Goal: Task Accomplishment & Management: Use online tool/utility

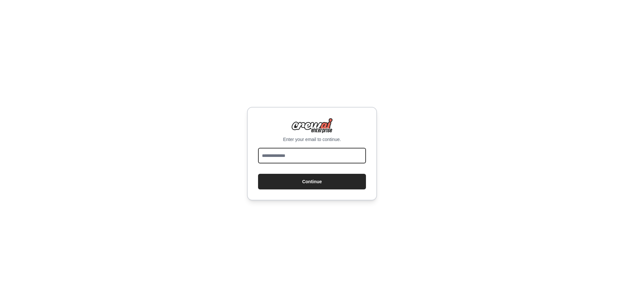
drag, startPoint x: 0, startPoint y: 0, endPoint x: 341, endPoint y: 154, distance: 374.1
click at [341, 154] on input "email" at bounding box center [312, 156] width 108 height 16
type input "**********"
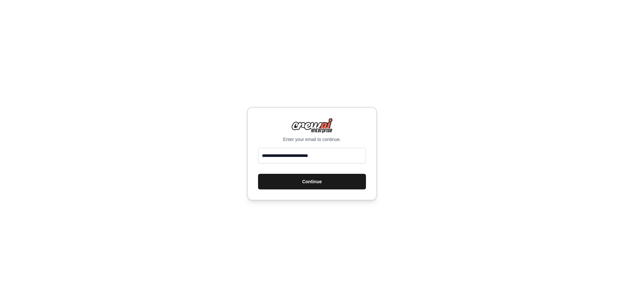
click at [333, 182] on button "Continue" at bounding box center [312, 182] width 108 height 16
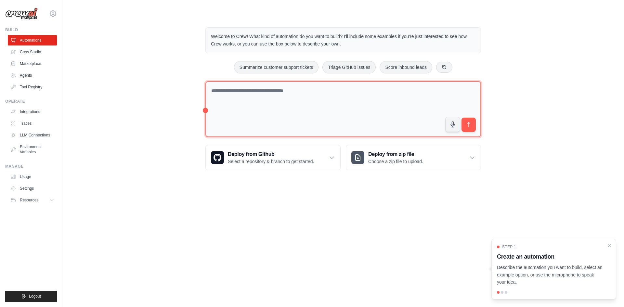
click at [290, 94] on textarea at bounding box center [342, 109] width 275 height 56
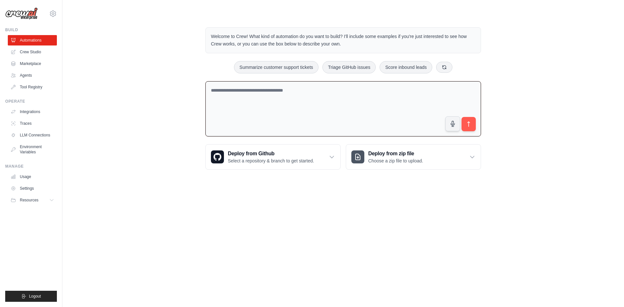
click at [204, 108] on div "Welcome to Crew! What kind of automation do you want to build? I'll include som…" at bounding box center [343, 98] width 291 height 163
click at [215, 110] on textarea at bounding box center [342, 109] width 275 height 56
click at [44, 55] on link "Crew Studio" at bounding box center [32, 52] width 49 height 10
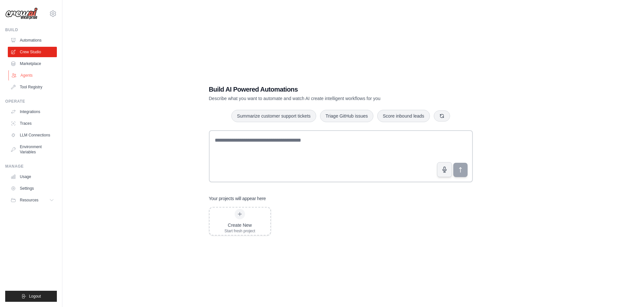
click at [33, 73] on link "Agents" at bounding box center [32, 75] width 49 height 10
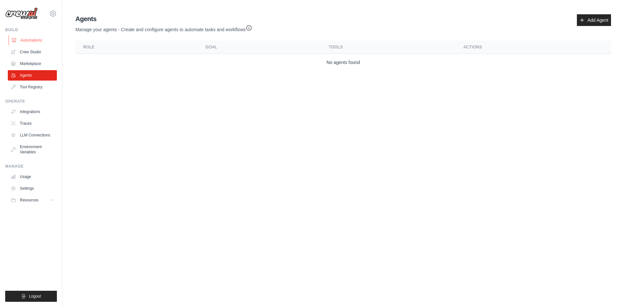
click at [39, 39] on link "Automations" at bounding box center [32, 40] width 49 height 10
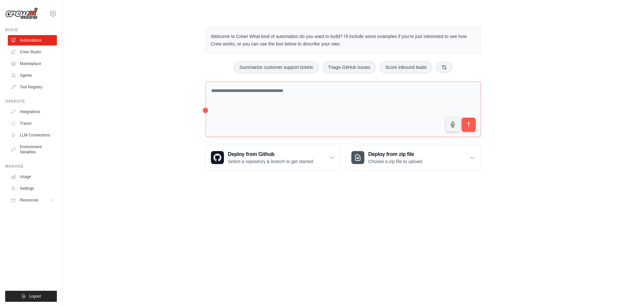
drag, startPoint x: 204, startPoint y: 111, endPoint x: 178, endPoint y: 112, distance: 25.7
click at [178, 112] on div "Welcome to Crew! What kind of automation do you want to build? I'll include som…" at bounding box center [343, 99] width 541 height 164
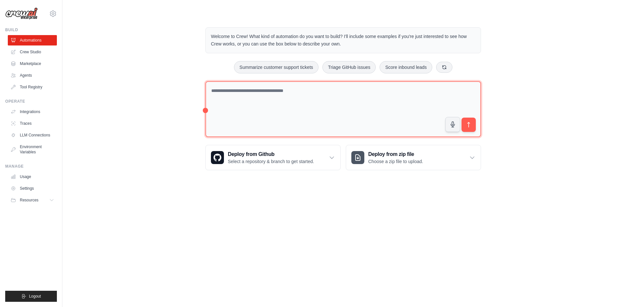
drag, startPoint x: 206, startPoint y: 110, endPoint x: 233, endPoint y: 108, distance: 27.0
click at [233, 108] on textarea at bounding box center [342, 109] width 275 height 56
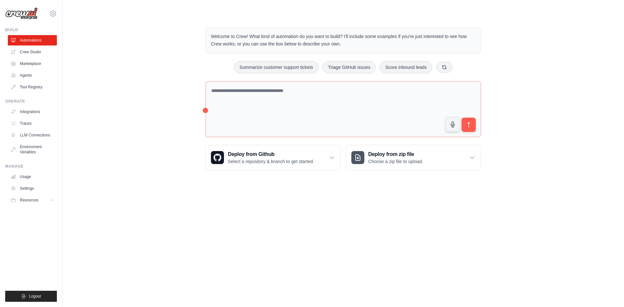
click at [202, 110] on div "Welcome to Crew! What kind of automation do you want to build? I'll include som…" at bounding box center [343, 99] width 291 height 164
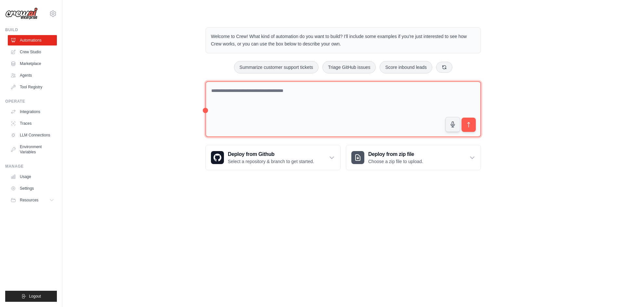
click at [206, 110] on textarea at bounding box center [342, 109] width 275 height 56
click at [235, 106] on textarea at bounding box center [342, 109] width 275 height 56
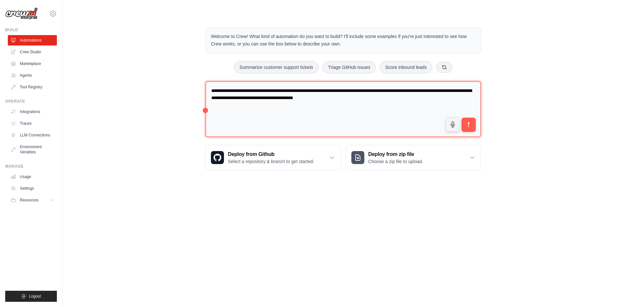
click at [368, 98] on textarea "**********" at bounding box center [342, 109] width 275 height 56
type textarea "**********"
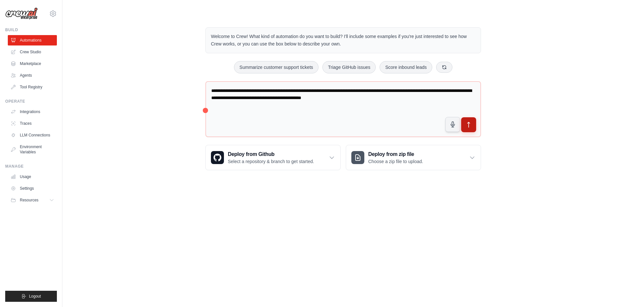
click at [470, 119] on button "submit" at bounding box center [468, 124] width 15 height 15
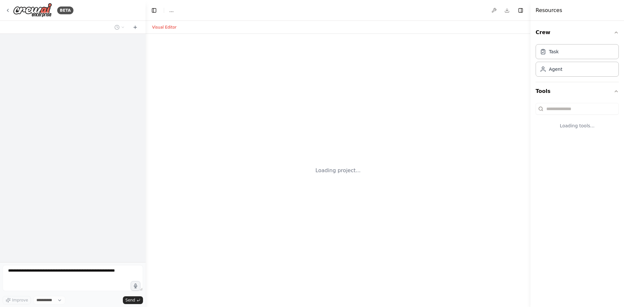
select select "****"
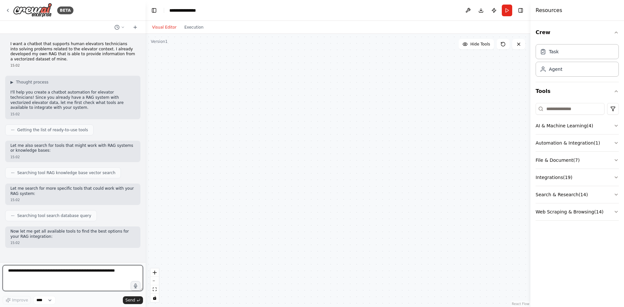
click at [73, 278] on textarea at bounding box center [73, 278] width 140 height 26
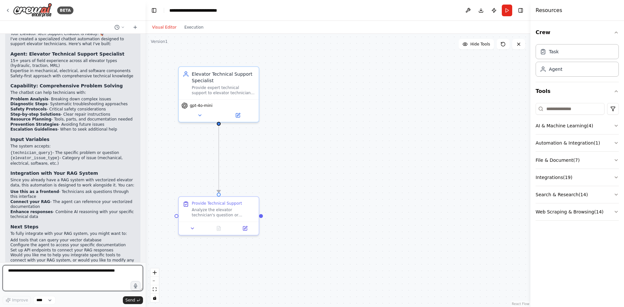
scroll to position [442, 0]
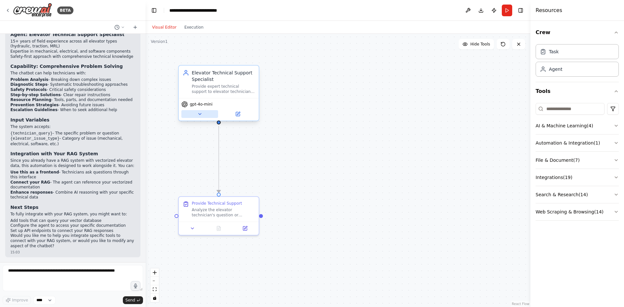
click at [202, 117] on button at bounding box center [199, 114] width 37 height 8
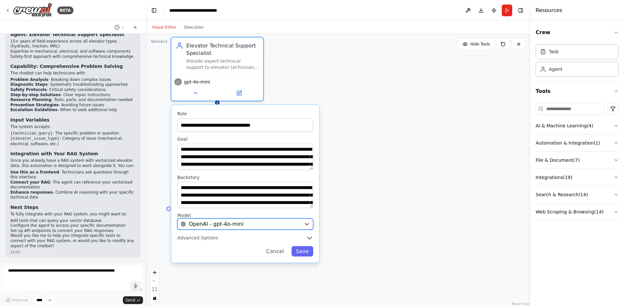
click at [257, 227] on div "OpenAI - gpt-4o-mini" at bounding box center [241, 223] width 120 height 7
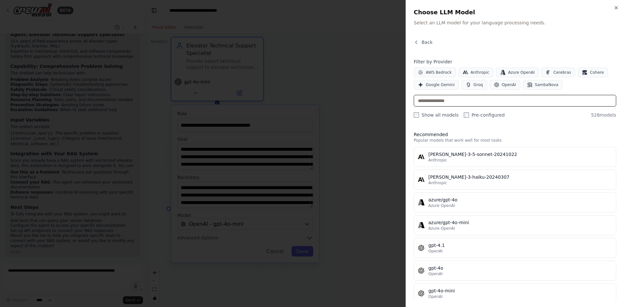
click at [442, 101] on input "text" at bounding box center [515, 101] width 202 height 12
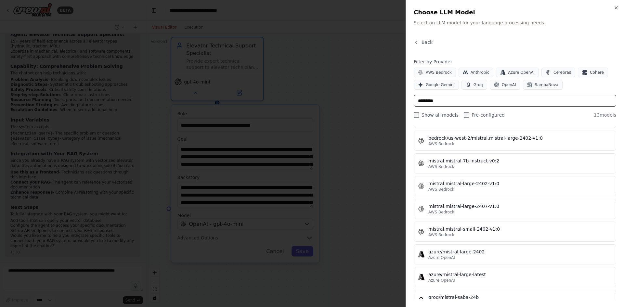
scroll to position [0, 0]
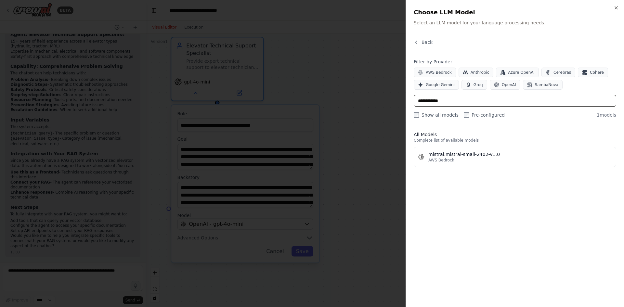
type input "**********"
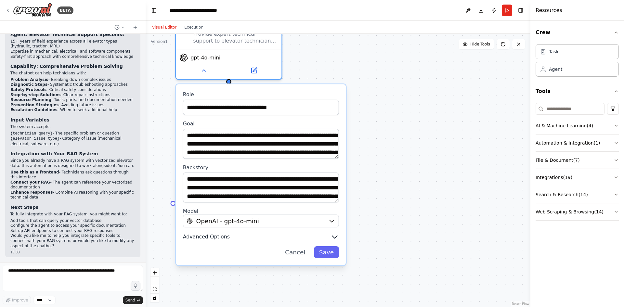
click at [216, 238] on span "Advanced Options" at bounding box center [206, 236] width 47 height 7
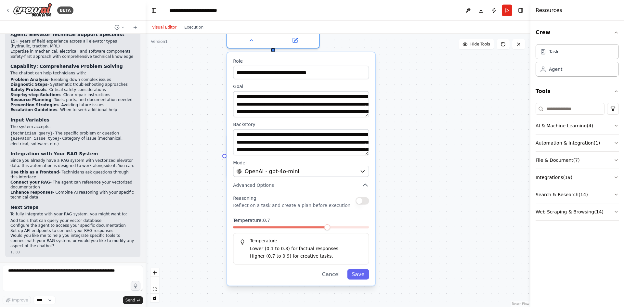
drag, startPoint x: 379, startPoint y: 224, endPoint x: 440, endPoint y: 175, distance: 78.0
click at [440, 175] on div ".deletable-edge-delete-btn { width: 20px; height: 20px; border: 0px solid #ffff…" at bounding box center [338, 170] width 385 height 273
click at [366, 186] on icon "button" at bounding box center [364, 184] width 7 height 7
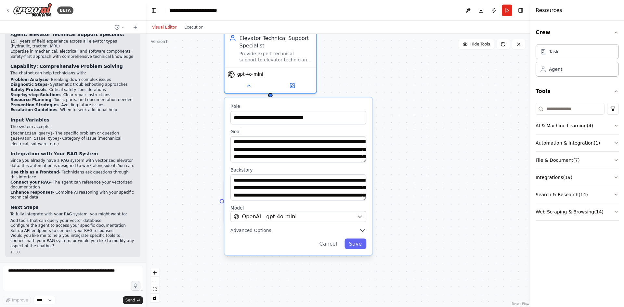
drag, startPoint x: 406, startPoint y: 154, endPoint x: 411, endPoint y: 202, distance: 48.3
click at [412, 199] on div ".deletable-edge-delete-btn { width: 20px; height: 20px; border: 0px solid #ffff…" at bounding box center [338, 170] width 385 height 273
click at [357, 247] on button "Save" at bounding box center [355, 244] width 22 height 10
click at [359, 247] on button "Save" at bounding box center [355, 244] width 22 height 10
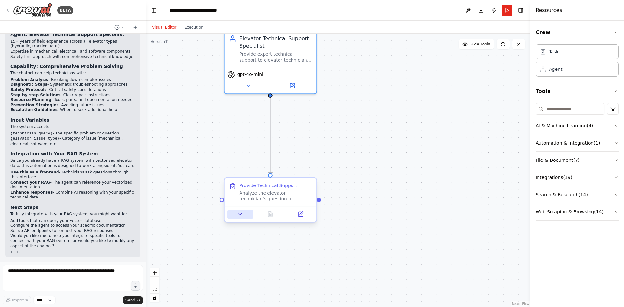
click at [245, 213] on button at bounding box center [240, 214] width 26 height 9
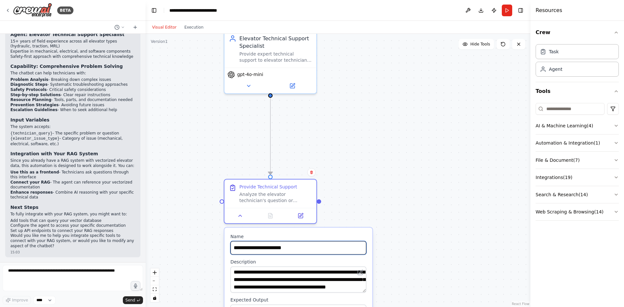
drag, startPoint x: 348, startPoint y: 231, endPoint x: 343, endPoint y: 189, distance: 41.9
click at [343, 182] on div ".deletable-edge-delete-btn { width: 20px; height: 20px; border: 0px solid #ffff…" at bounding box center [338, 170] width 385 height 273
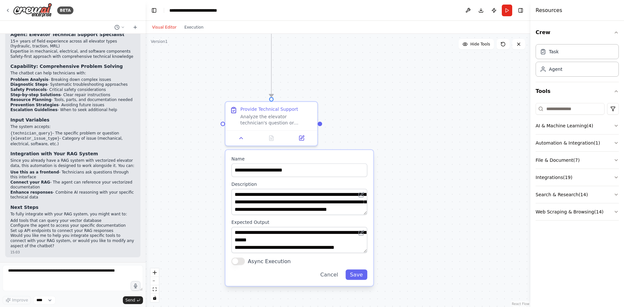
drag, startPoint x: 403, startPoint y: 228, endPoint x: 404, endPoint y: 152, distance: 76.7
click at [404, 152] on div ".deletable-edge-delete-btn { width: 20px; height: 20px; border: 0px solid #ffff…" at bounding box center [338, 170] width 385 height 273
click at [358, 276] on button "Save" at bounding box center [356, 274] width 22 height 10
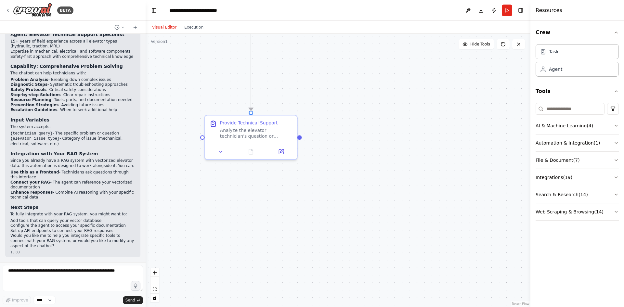
drag, startPoint x: 396, startPoint y: 181, endPoint x: 376, endPoint y: 195, distance: 24.6
click at [376, 195] on div ".deletable-edge-delete-btn { width: 20px; height: 20px; border: 0px solid #ffff…" at bounding box center [338, 170] width 385 height 273
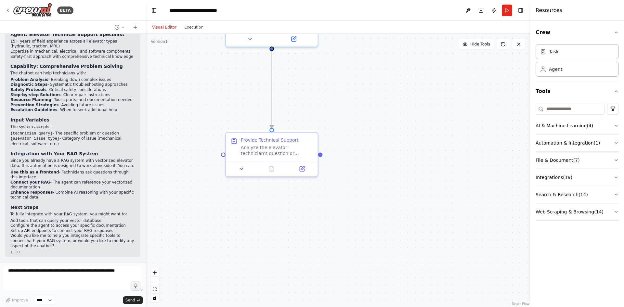
drag, startPoint x: 385, startPoint y: 179, endPoint x: 393, endPoint y: 185, distance: 10.1
click at [392, 185] on div ".deletable-edge-delete-btn { width: 20px; height: 20px; border: 0px solid #ffff…" at bounding box center [338, 170] width 385 height 273
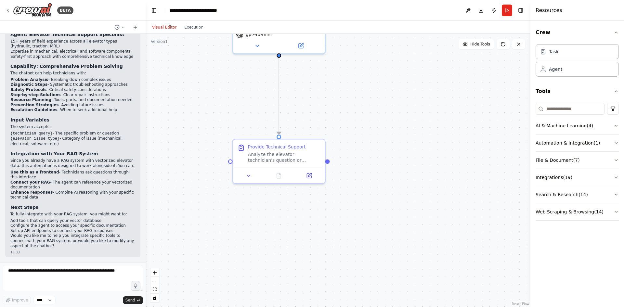
click at [615, 126] on icon "button" at bounding box center [615, 125] width 5 height 5
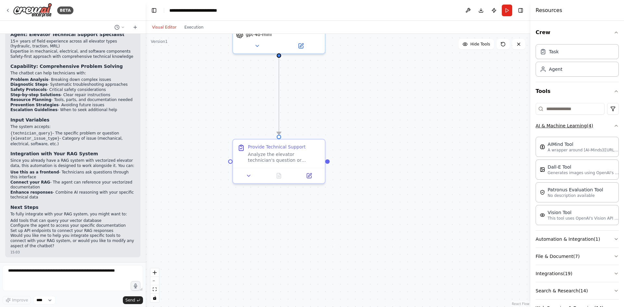
click at [613, 127] on icon "button" at bounding box center [615, 125] width 5 height 5
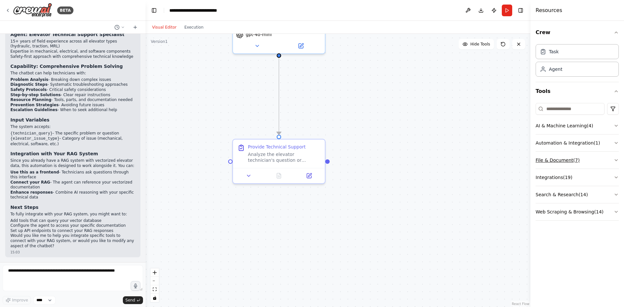
click at [589, 161] on button "File & Document ( 7 )" at bounding box center [576, 160] width 83 height 17
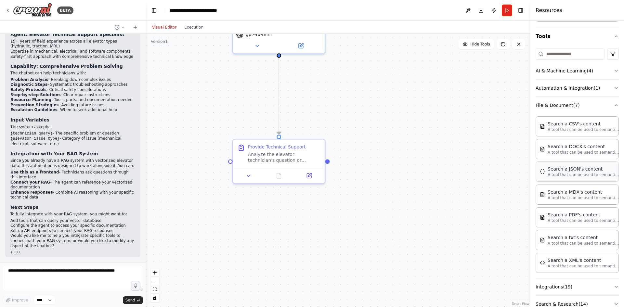
scroll to position [65, 0]
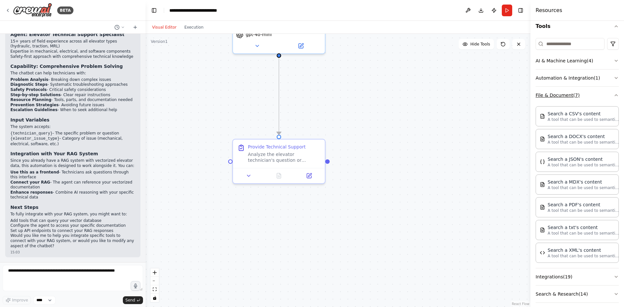
click at [605, 98] on button "File & Document ( 7 )" at bounding box center [576, 95] width 83 height 17
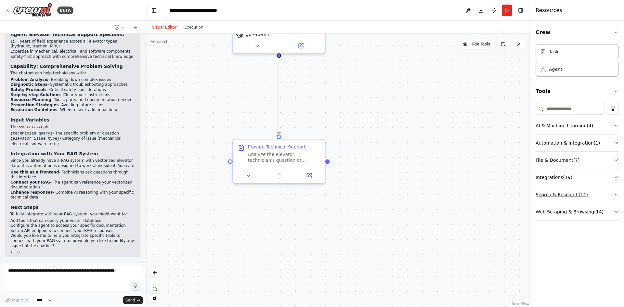
click at [593, 194] on button "Search & Research ( 14 )" at bounding box center [576, 194] width 83 height 17
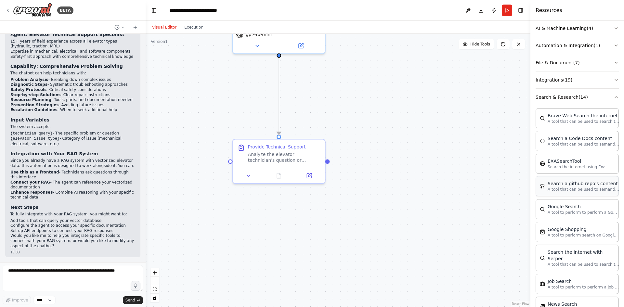
scroll to position [32, 0]
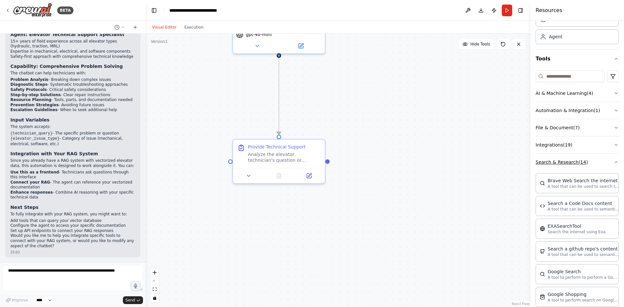
click at [606, 161] on button "Search & Research ( 14 )" at bounding box center [576, 162] width 83 height 17
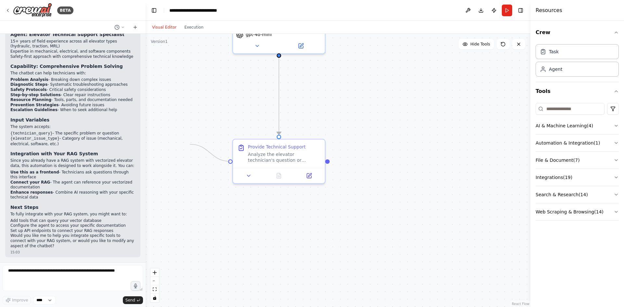
drag, startPoint x: 231, startPoint y: 161, endPoint x: 189, endPoint y: 144, distance: 44.5
click at [189, 144] on div ".deletable-edge-delete-btn { width: 20px; height: 20px; border: 0px solid #ffff…" at bounding box center [338, 170] width 385 height 273
click at [190, 129] on div ".deletable-edge-delete-btn { width: 20px; height: 20px; border: 0px solid #ffff…" at bounding box center [338, 170] width 385 height 273
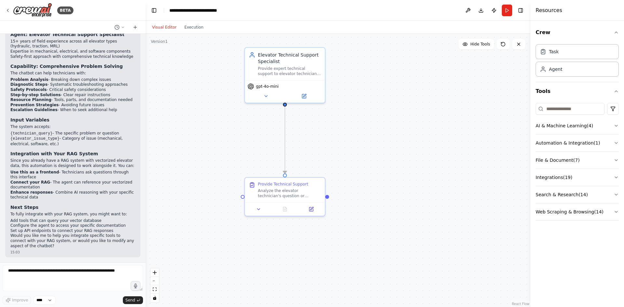
drag, startPoint x: 346, startPoint y: 103, endPoint x: 354, endPoint y: 152, distance: 49.7
click at [354, 152] on div ".deletable-edge-delete-btn { width: 20px; height: 20px; border: 0px solid #ffff…" at bounding box center [338, 170] width 385 height 273
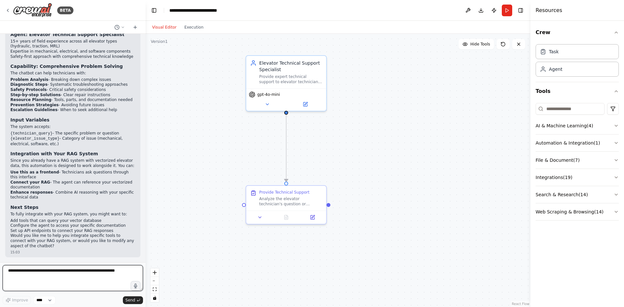
click at [119, 272] on textarea at bounding box center [73, 278] width 140 height 26
type textarea "**********"
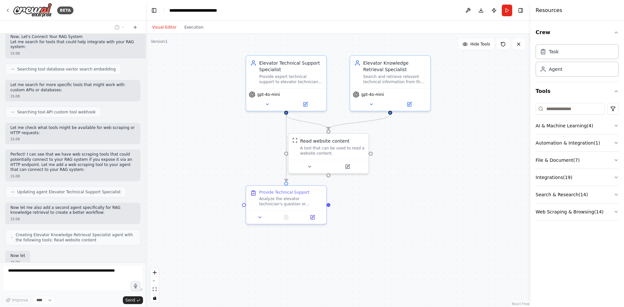
scroll to position [854, 0]
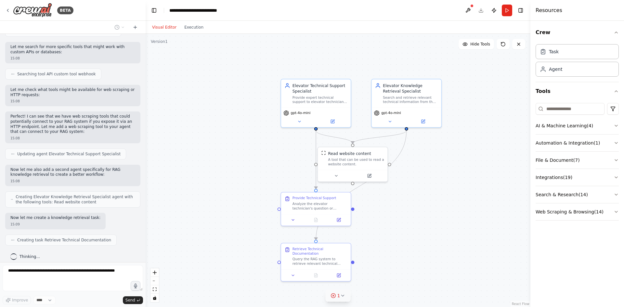
click at [346, 296] on button "1" at bounding box center [337, 296] width 25 height 12
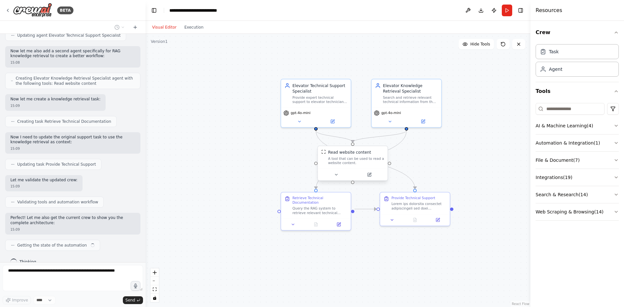
scroll to position [978, 0]
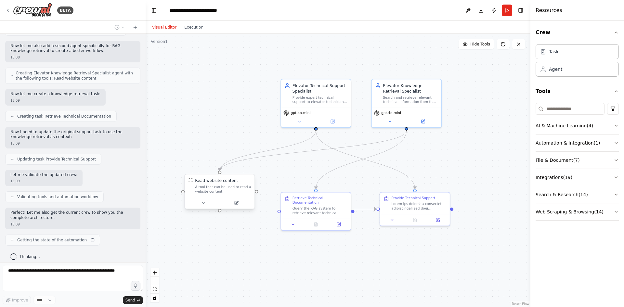
drag, startPoint x: 359, startPoint y: 166, endPoint x: 224, endPoint y: 196, distance: 137.7
click at [224, 196] on div "Read website content A tool that can be used to read a website content." at bounding box center [220, 185] width 70 height 23
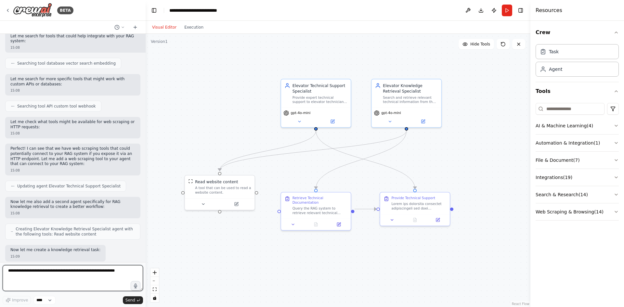
scroll to position [836, 0]
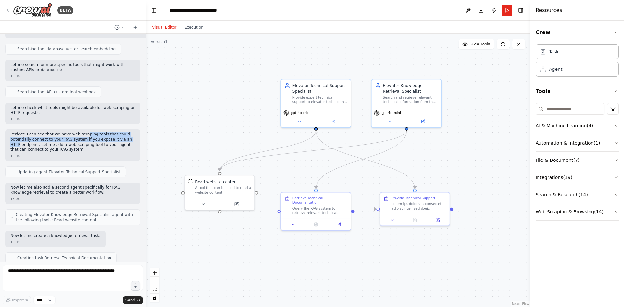
drag, startPoint x: 128, startPoint y: 134, endPoint x: 78, endPoint y: 131, distance: 50.1
click at [78, 132] on p "Perfect! I can see that we have web scraping tools that could potentially conne…" at bounding box center [72, 142] width 125 height 20
click at [79, 145] on p "Perfect! I can see that we have web scraping tools that could potentially conne…" at bounding box center [72, 142] width 125 height 20
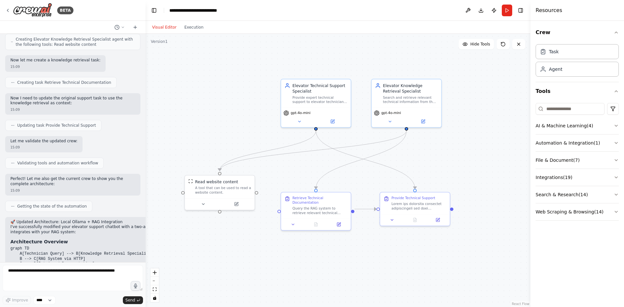
scroll to position [1291, 0]
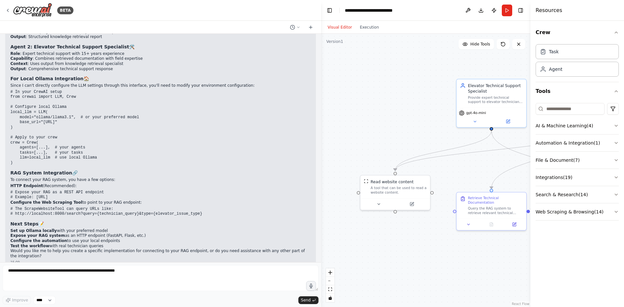
drag, startPoint x: 144, startPoint y: 212, endPoint x: 261, endPoint y: 223, distance: 117.2
click at [319, 224] on div "BETA I want a chatbot that supports human elevators technicians into solving pr…" at bounding box center [312, 153] width 624 height 307
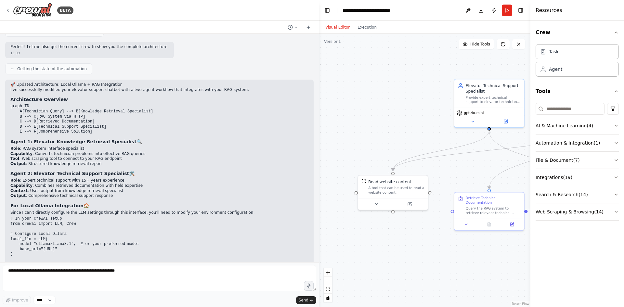
scroll to position [959, 0]
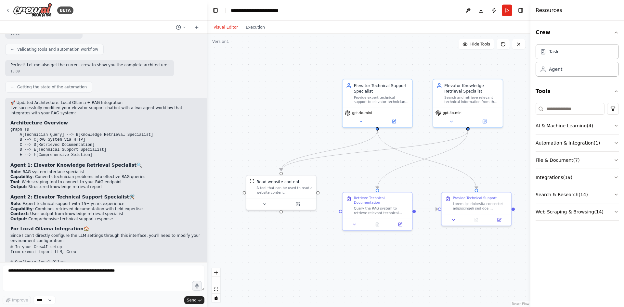
drag, startPoint x: 317, startPoint y: 168, endPoint x: 207, endPoint y: 178, distance: 110.3
click at [207, 178] on div "BETA I want a chatbot that supports human elevators technicians into solving pr…" at bounding box center [312, 153] width 624 height 307
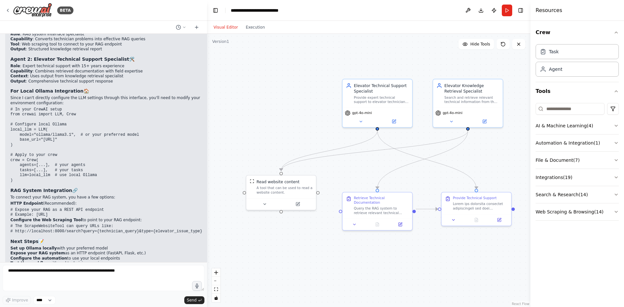
scroll to position [1154, 0]
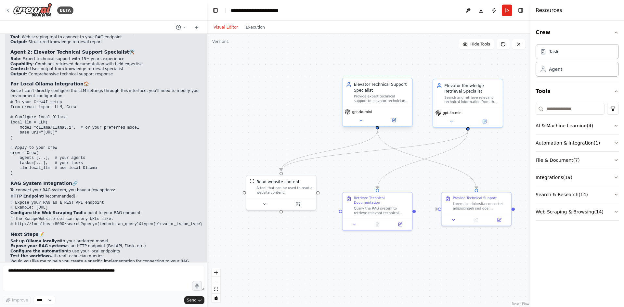
click at [349, 87] on icon at bounding box center [349, 85] width 6 height 6
click at [477, 109] on div "gpt-4o-mini" at bounding box center [467, 112] width 65 height 6
click at [375, 205] on div "Query the RAG system to retrieve relevant technical documentation for the techn…" at bounding box center [381, 209] width 55 height 9
click at [464, 210] on div "Provide Technical Support" at bounding box center [476, 201] width 70 height 21
click at [392, 207] on div "Query the RAG system to retrieve relevant technical documentation for the techn…" at bounding box center [381, 209] width 55 height 9
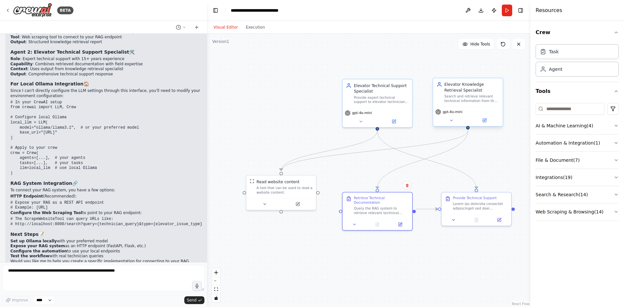
click at [454, 115] on div "gpt-4o-mini" at bounding box center [448, 112] width 27 height 6
click at [508, 11] on button "Run" at bounding box center [507, 11] width 10 height 12
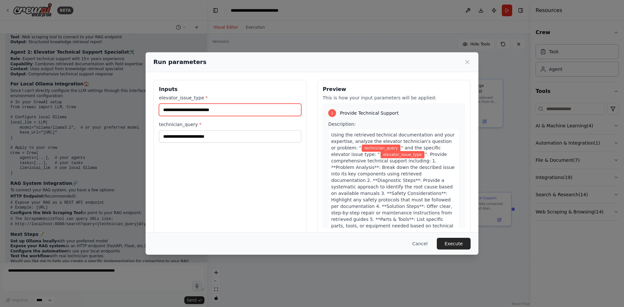
click at [230, 111] on input "elevator_issue_type *" at bounding box center [230, 110] width 142 height 12
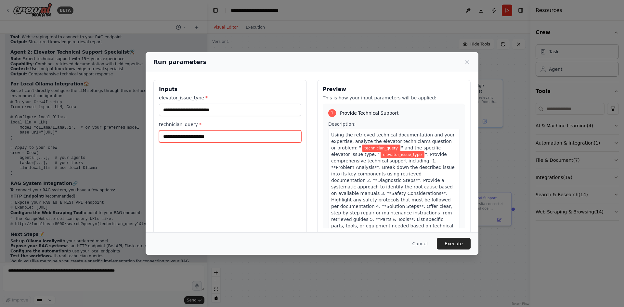
click at [227, 135] on input "technician_query *" at bounding box center [230, 136] width 142 height 12
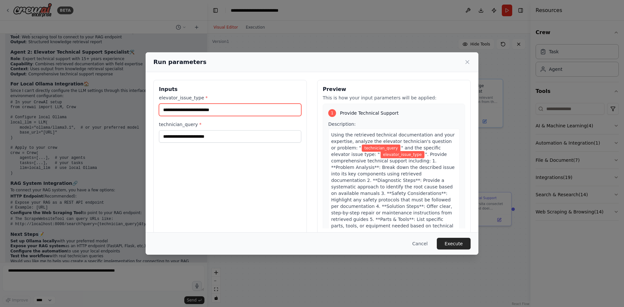
click at [230, 112] on input "elevator_issue_type *" at bounding box center [230, 110] width 142 height 12
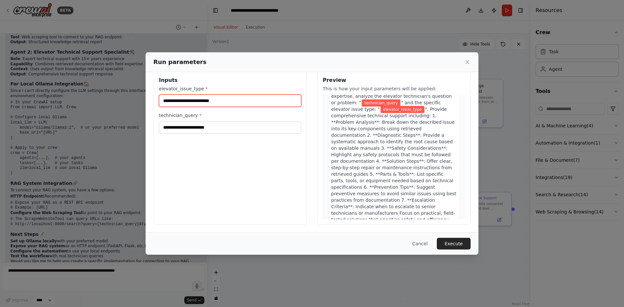
scroll to position [47, 0]
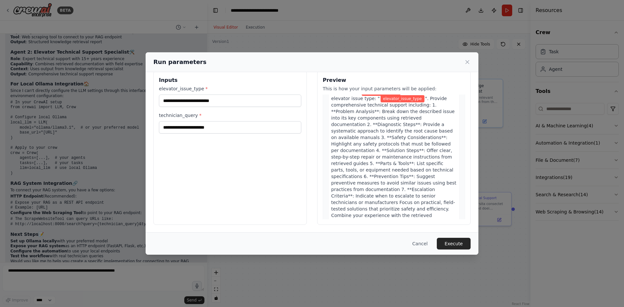
click at [385, 125] on span "". Provide comprehensive technical support including: 1. **Problem Analysis**: …" at bounding box center [393, 160] width 125 height 129
click at [391, 133] on span "". Provide comprehensive technical support including: 1. **Problem Analysis**: …" at bounding box center [393, 160] width 125 height 129
click at [392, 132] on span "". Provide comprehensive technical support including: 1. **Problem Analysis**: …" at bounding box center [393, 160] width 125 height 129
click at [393, 130] on span "". Provide comprehensive technical support including: 1. **Problem Analysis**: …" at bounding box center [393, 160] width 125 height 129
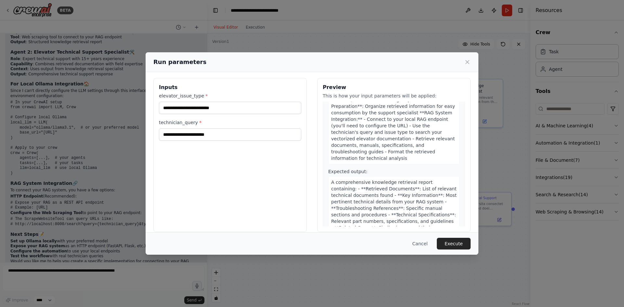
scroll to position [0, 0]
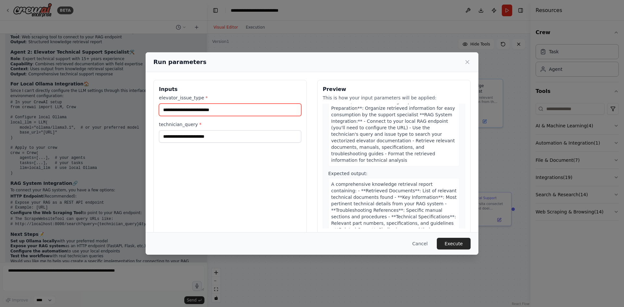
click at [250, 106] on input "elevator_issue_type *" at bounding box center [230, 110] width 142 height 12
type input "**********"
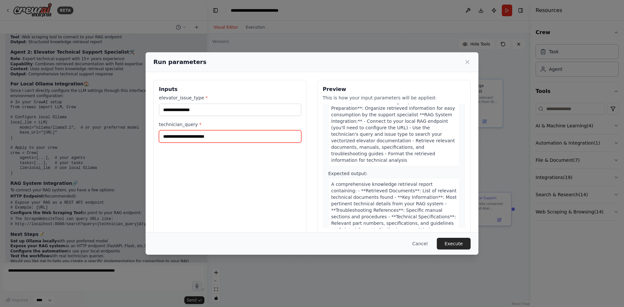
click at [214, 133] on input "technician_query *" at bounding box center [230, 136] width 142 height 12
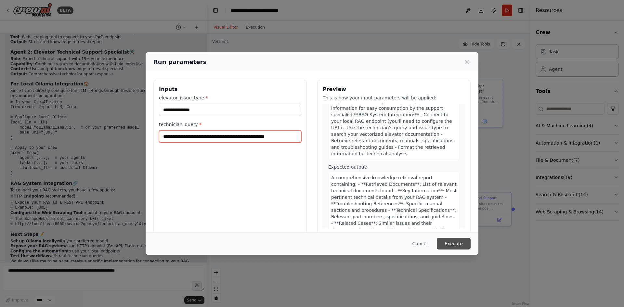
type input "**********"
click at [460, 240] on button "Execute" at bounding box center [454, 244] width 34 height 12
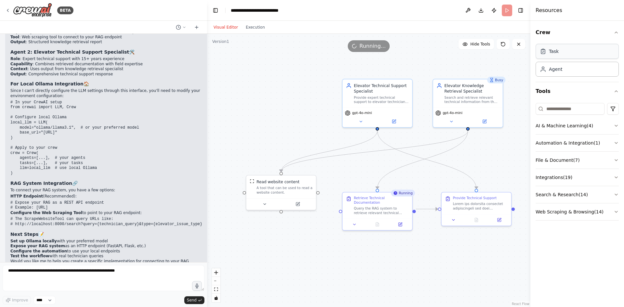
click at [580, 55] on div "Task" at bounding box center [576, 51] width 83 height 15
click at [402, 221] on icon at bounding box center [400, 223] width 5 height 5
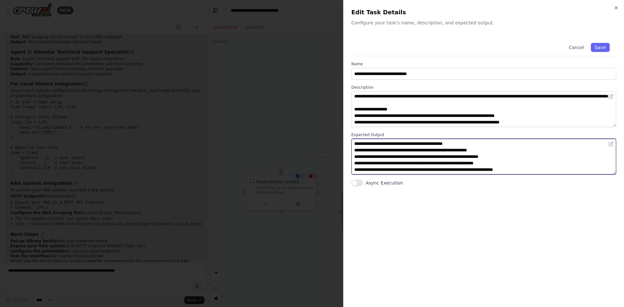
click at [403, 159] on textarea "**********" at bounding box center [483, 157] width 265 height 36
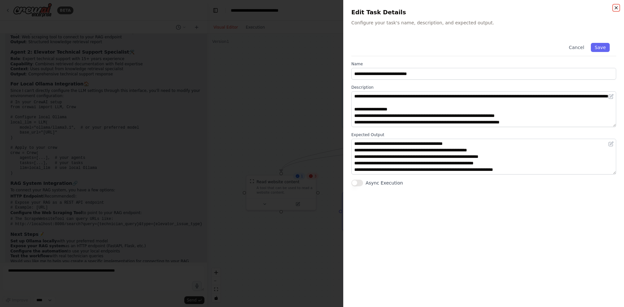
click at [617, 7] on icon "button" at bounding box center [615, 7] width 5 height 5
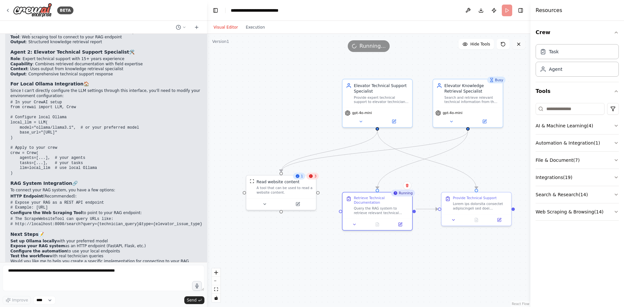
click at [518, 44] on icon at bounding box center [518, 44] width 5 height 5
click at [515, 43] on button at bounding box center [518, 44] width 13 height 10
click at [474, 42] on span "Hide Tools" at bounding box center [480, 44] width 20 height 5
click at [475, 42] on span "Show Tools" at bounding box center [478, 44] width 21 height 5
click at [314, 177] on span "3" at bounding box center [315, 176] width 2 height 5
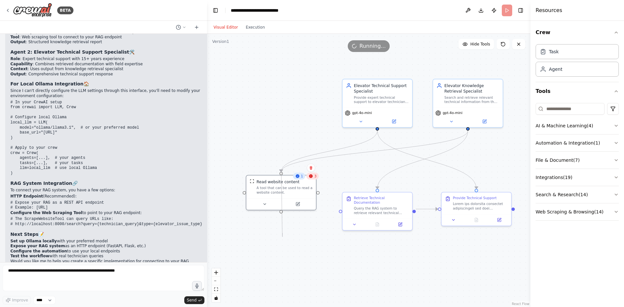
drag, startPoint x: 281, startPoint y: 210, endPoint x: 282, endPoint y: 233, distance: 22.8
click at [282, 233] on div ".deletable-edge-delete-btn { width: 20px; height: 20px; border: 0px solid #ffff…" at bounding box center [368, 170] width 323 height 273
click at [265, 202] on icon at bounding box center [264, 203] width 5 height 5
click at [261, 201] on button at bounding box center [265, 202] width 32 height 7
click at [517, 45] on icon at bounding box center [518, 44] width 5 height 5
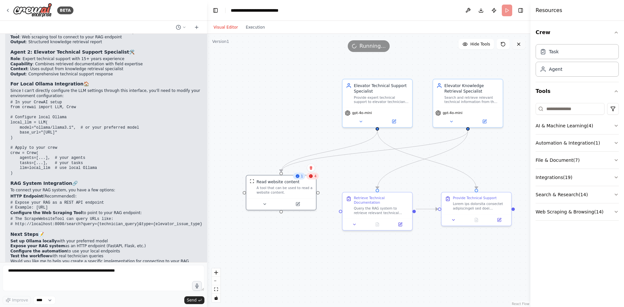
click at [517, 45] on icon at bounding box center [518, 44] width 5 height 5
click at [518, 45] on icon at bounding box center [518, 44] width 5 height 5
click at [473, 45] on span "Hide Tools" at bounding box center [480, 44] width 20 height 5
click at [473, 45] on span "Show Tools" at bounding box center [478, 44] width 21 height 5
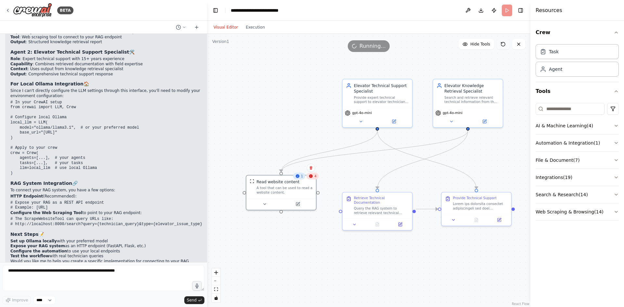
click at [505, 44] on icon at bounding box center [503, 44] width 4 height 4
click at [520, 46] on icon at bounding box center [518, 44] width 5 height 5
click at [554, 69] on div "Agent" at bounding box center [555, 69] width 13 height 6
click at [562, 56] on div "Task" at bounding box center [576, 51] width 83 height 15
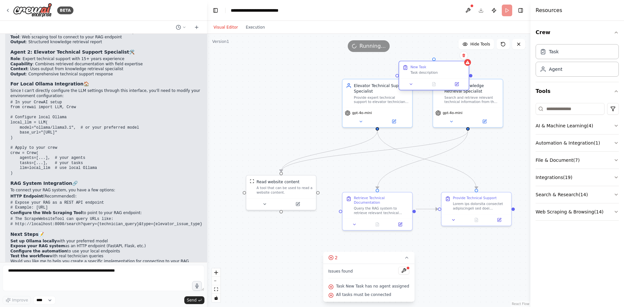
drag, startPoint x: 505, startPoint y: 70, endPoint x: 439, endPoint y: 68, distance: 66.3
click at [437, 69] on div "New Task Task description" at bounding box center [437, 70] width 55 height 10
click at [465, 55] on icon at bounding box center [464, 55] width 4 height 4
click at [450, 56] on button "Confirm" at bounding box center [445, 55] width 23 height 8
click at [450, 57] on button "Confirm" at bounding box center [445, 55] width 23 height 8
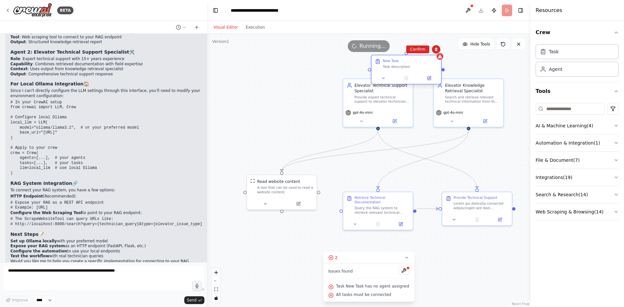
drag, startPoint x: 440, startPoint y: 70, endPoint x: 411, endPoint y: 64, distance: 29.2
click at [411, 64] on div "New Task Task description" at bounding box center [410, 64] width 55 height 10
click at [417, 49] on div "Running..." at bounding box center [368, 46] width 323 height 12
click at [415, 46] on div "Running..." at bounding box center [368, 46] width 323 height 12
drag, startPoint x: 444, startPoint y: 49, endPoint x: 438, endPoint y: 49, distance: 6.2
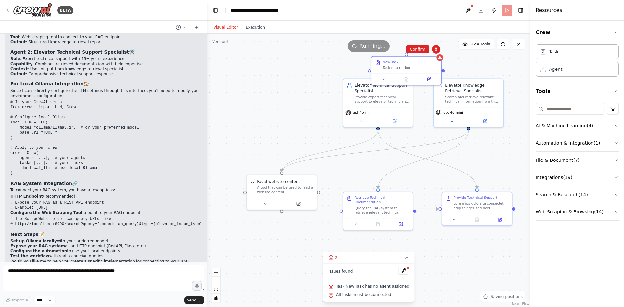
click at [443, 49] on div "Running..." at bounding box center [368, 46] width 323 height 12
click at [436, 48] on div "Running..." at bounding box center [368, 46] width 323 height 12
click at [418, 48] on div "Running..." at bounding box center [368, 46] width 323 height 12
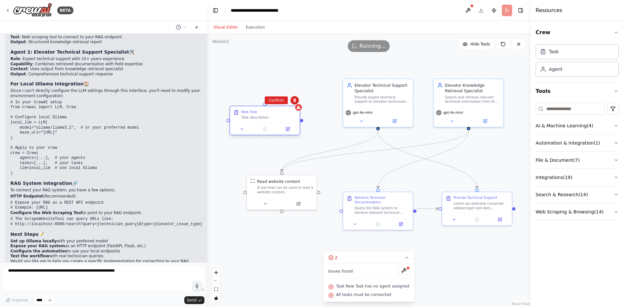
drag, startPoint x: 407, startPoint y: 62, endPoint x: 265, endPoint y: 123, distance: 154.1
click at [265, 114] on div "New Task" at bounding box center [268, 111] width 55 height 5
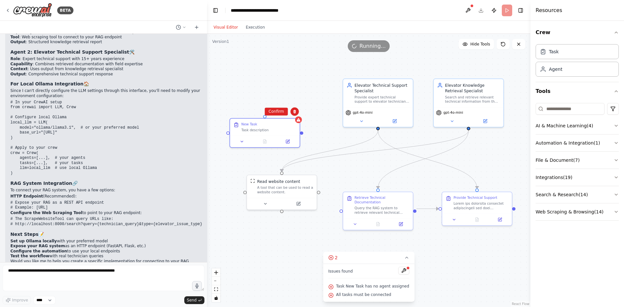
click at [286, 107] on div "Confirm" at bounding box center [275, 111] width 23 height 8
click at [281, 109] on button "Confirm" at bounding box center [275, 112] width 23 height 8
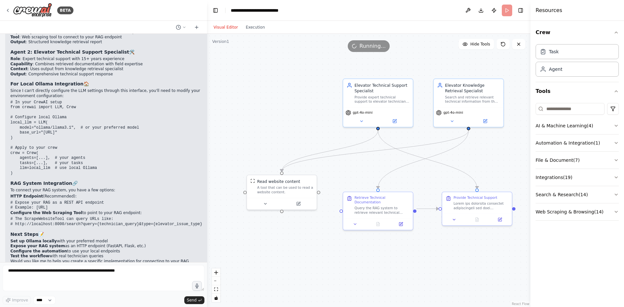
click at [379, 47] on span "Running..." at bounding box center [372, 46] width 26 height 8
click at [413, 46] on div "Running..." at bounding box center [368, 46] width 323 height 12
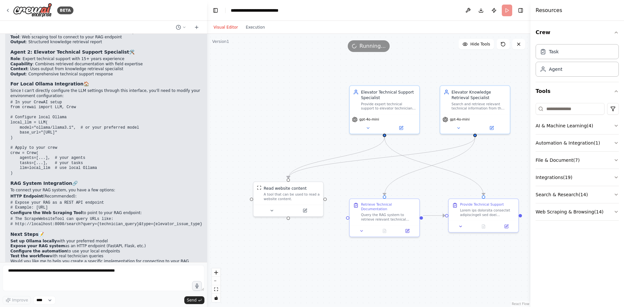
drag, startPoint x: 449, startPoint y: 67, endPoint x: 454, endPoint y: 74, distance: 8.6
click at [454, 74] on div ".deletable-edge-delete-btn { width: 20px; height: 20px; border: 0px solid #ffff…" at bounding box center [368, 170] width 323 height 273
click at [522, 10] on button "Toggle Right Sidebar" at bounding box center [520, 10] width 9 height 9
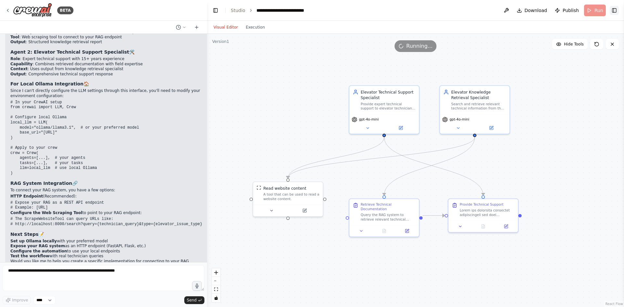
click at [616, 9] on button "Toggle Right Sidebar" at bounding box center [613, 10] width 9 height 9
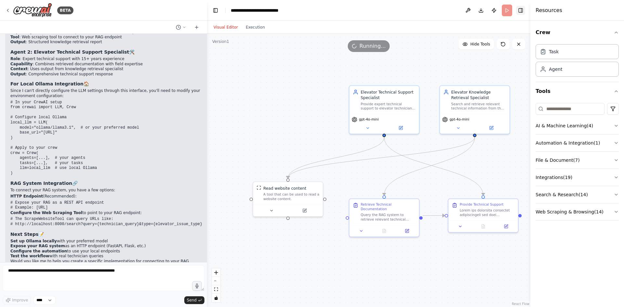
click at [520, 11] on button "Toggle Right Sidebar" at bounding box center [520, 10] width 9 height 9
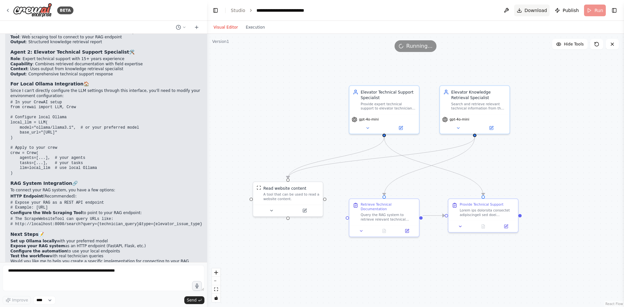
click at [533, 12] on span "Download" at bounding box center [535, 10] width 23 height 6
click at [612, 11] on button "Toggle Right Sidebar" at bounding box center [613, 10] width 9 height 9
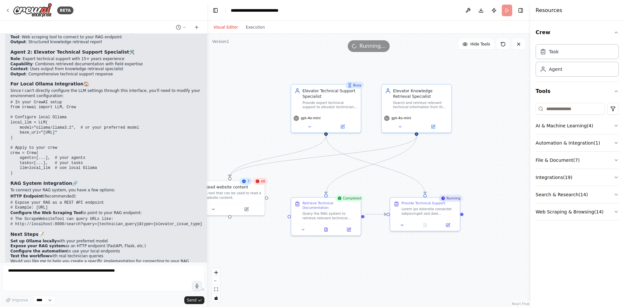
drag, startPoint x: 310, startPoint y: 117, endPoint x: 251, endPoint y: 116, distance: 58.8
click at [251, 116] on div ".deletable-edge-delete-btn { width: 20px; height: 20px; border: 0px solid #ffff…" at bounding box center [368, 170] width 323 height 273
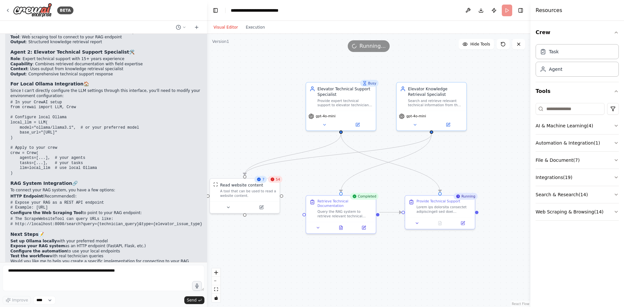
drag, startPoint x: 252, startPoint y: 89, endPoint x: 268, endPoint y: 87, distance: 15.7
click at [268, 87] on div ".deletable-edge-delete-btn { width: 20px; height: 20px; border: 0px solid #ffff…" at bounding box center [368, 170] width 323 height 273
click at [465, 173] on div ".deletable-edge-delete-btn { width: 20px; height: 20px; border: 0px solid #ffff…" at bounding box center [368, 170] width 323 height 273
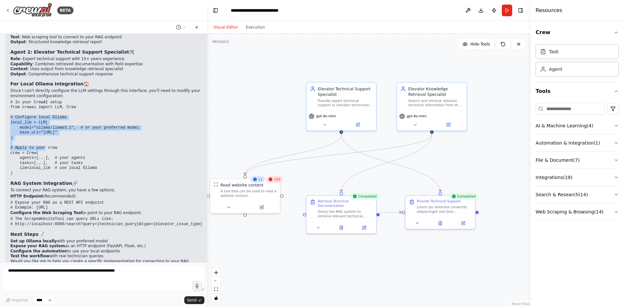
drag, startPoint x: 22, startPoint y: 118, endPoint x: 4, endPoint y: 98, distance: 27.6
click at [4, 98] on div "I want a chatbot that supports human elevators technicians into solving problem…" at bounding box center [103, 148] width 207 height 228
copy code "# Configure local Ollama local_llm = LLM( model="ollama/llama3.1", # or your pr…"
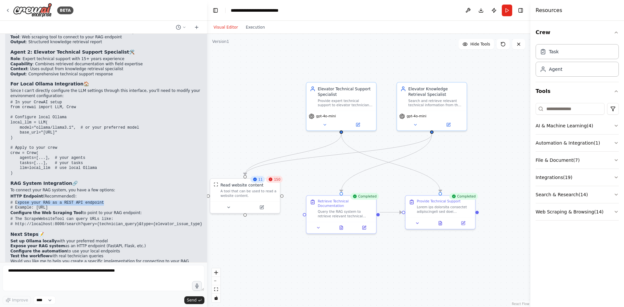
drag, startPoint x: 104, startPoint y: 180, endPoint x: 18, endPoint y: 183, distance: 86.5
click at [18, 200] on pre "# Expose your RAG as a REST API endpoint # Example: http://localhost:8000/search" at bounding box center [106, 205] width 192 height 10
drag, startPoint x: 95, startPoint y: 186, endPoint x: 15, endPoint y: 182, distance: 80.3
click at [15, 200] on pre "# Expose your RAG as a REST API endpoint # Example: http://localhost:8000/search" at bounding box center [106, 205] width 192 height 10
copy code "Expose your RAG as a REST API endpoint # Example: http://localhost:8000/search"
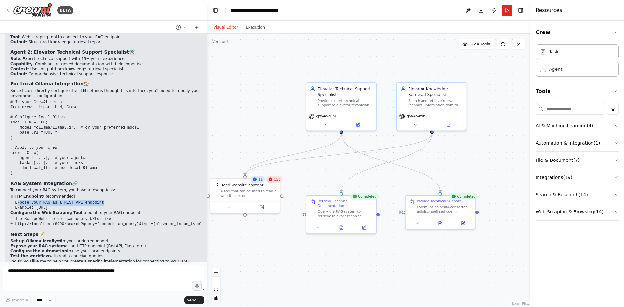
click at [119, 194] on li "HTTP Endpoint (Recommended): # Expose your RAG as a REST API endpoint # Example…" at bounding box center [106, 202] width 192 height 17
click at [106, 200] on pre "# Expose your RAG as a REST API endpoint # Example: http://localhost:8000/search" at bounding box center [106, 205] width 192 height 10
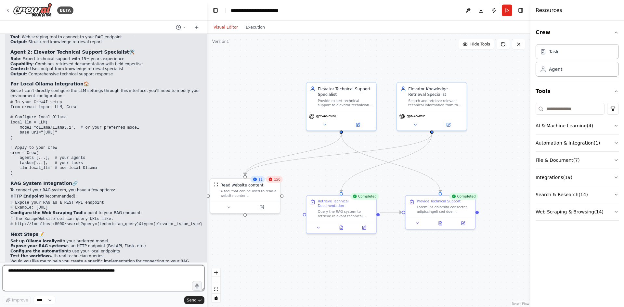
click at [89, 284] on textarea at bounding box center [104, 278] width 202 height 26
type textarea "**********"
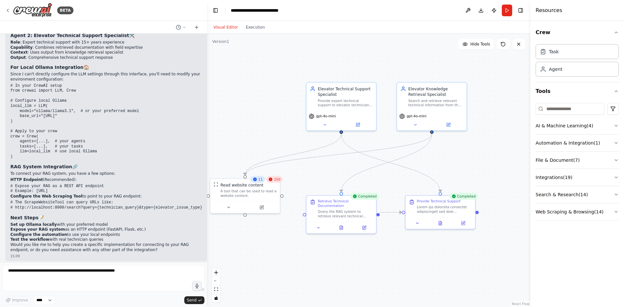
scroll to position [1193, 0]
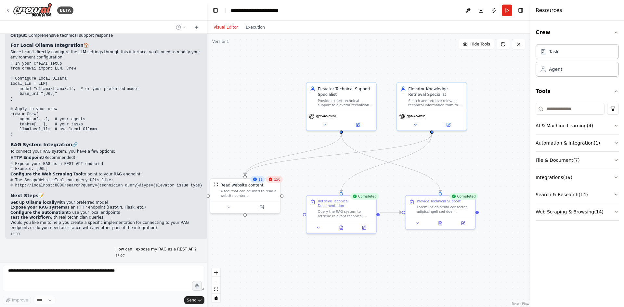
drag, startPoint x: 258, startPoint y: 182, endPoint x: 216, endPoint y: 144, distance: 56.8
click at [216, 144] on div ".deletable-edge-delete-btn { width: 20px; height: 20px; border: 0px solid #ffff…" at bounding box center [368, 170] width 323 height 273
click at [262, 181] on span "11" at bounding box center [260, 179] width 4 height 5
click at [276, 180] on span "150" at bounding box center [277, 179] width 6 height 5
click at [225, 135] on div ".deletable-edge-delete-btn { width: 20px; height: 20px; border: 0px solid #ffff…" at bounding box center [368, 170] width 323 height 273
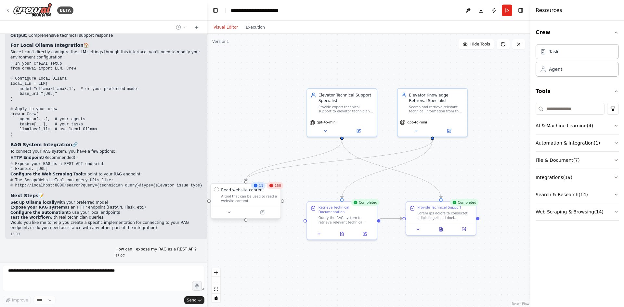
drag, startPoint x: 245, startPoint y: 216, endPoint x: 245, endPoint y: 222, distance: 6.2
click at [245, 222] on div ".deletable-edge-delete-btn { width: 20px; height: 20px; border: 0px solid #ffff…" at bounding box center [368, 170] width 323 height 273
click at [229, 214] on icon at bounding box center [229, 212] width 5 height 5
click at [351, 276] on div ".deletable-edge-delete-btn { width: 20px; height: 20px; border: 0px solid #ffff…" at bounding box center [368, 170] width 323 height 273
click at [294, 256] on button "Cancel" at bounding box center [289, 258] width 20 height 8
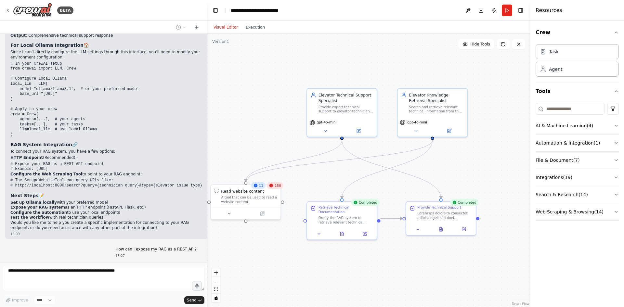
click at [471, 174] on div ".deletable-edge-delete-btn { width: 20px; height: 20px; border: 0px solid #ffff…" at bounding box center [368, 170] width 323 height 273
click at [495, 12] on button "Publish" at bounding box center [494, 11] width 10 height 12
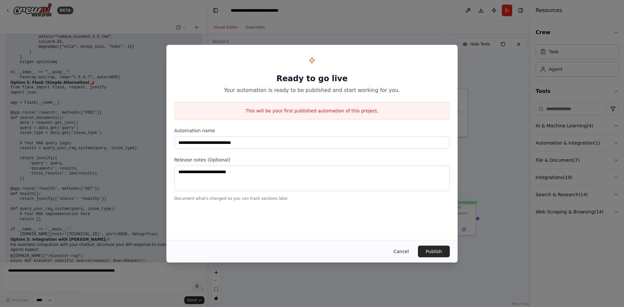
click at [402, 254] on button "Cancel" at bounding box center [401, 252] width 26 height 12
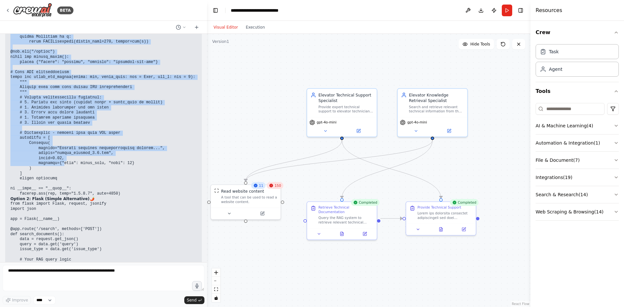
scroll to position [1670, 0]
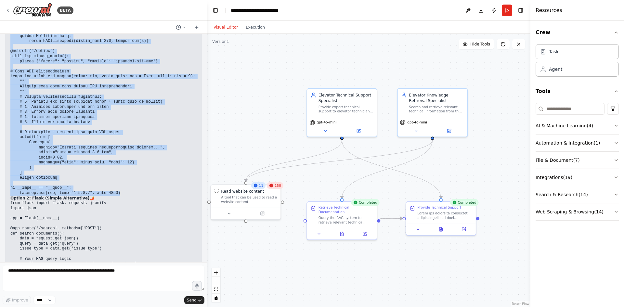
drag, startPoint x: 10, startPoint y: 99, endPoint x: 115, endPoint y: 174, distance: 128.5
click at [115, 174] on pre at bounding box center [103, 11] width 186 height 370
copy code "from fastapi import FastAPI, HTTPException from pydantic import BaseModel from …"
